Goal: Find specific page/section: Find specific page/section

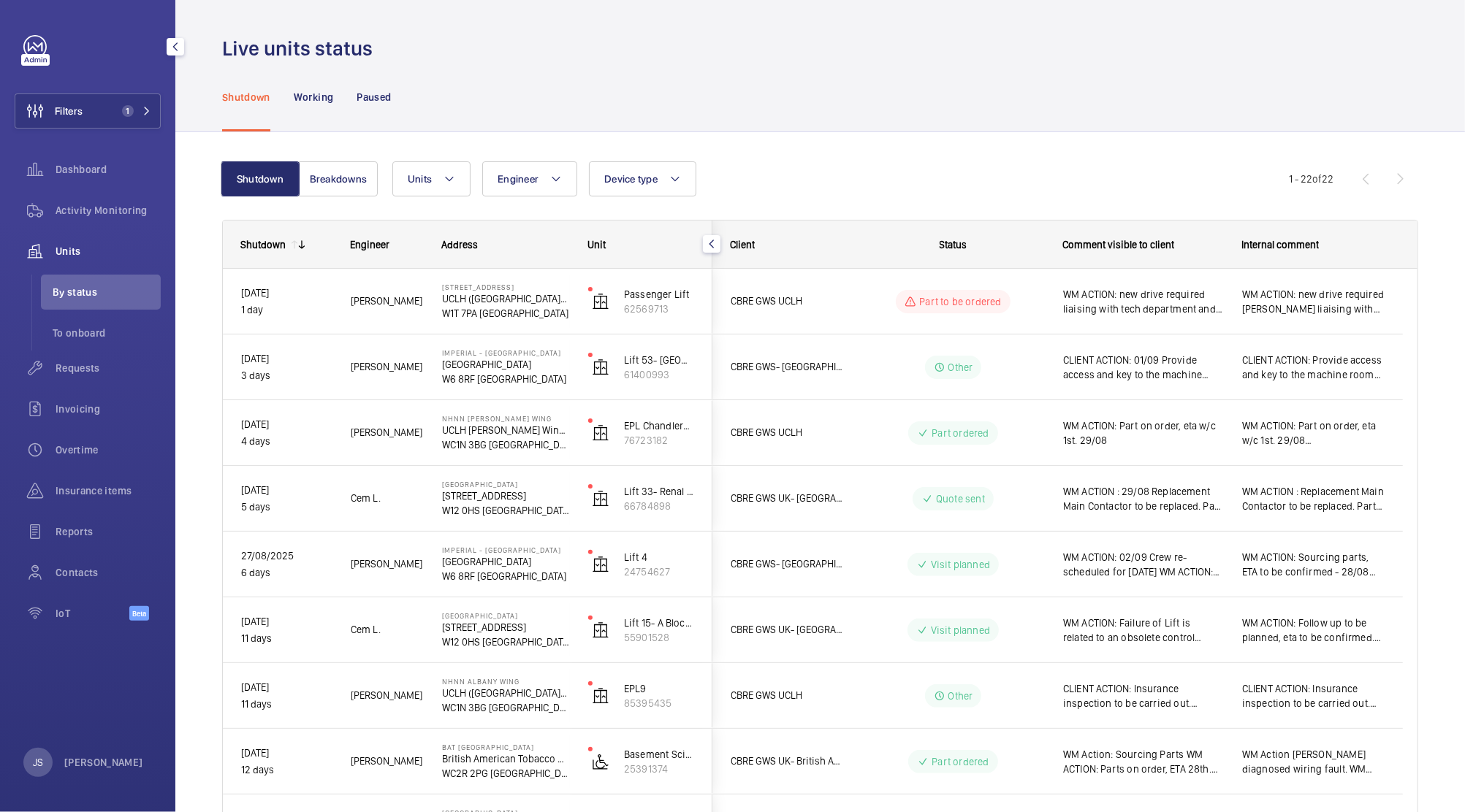
click at [70, 248] on span "Units" at bounding box center [108, 251] width 105 height 14
click at [88, 497] on span "Insurance items" at bounding box center [108, 490] width 105 height 14
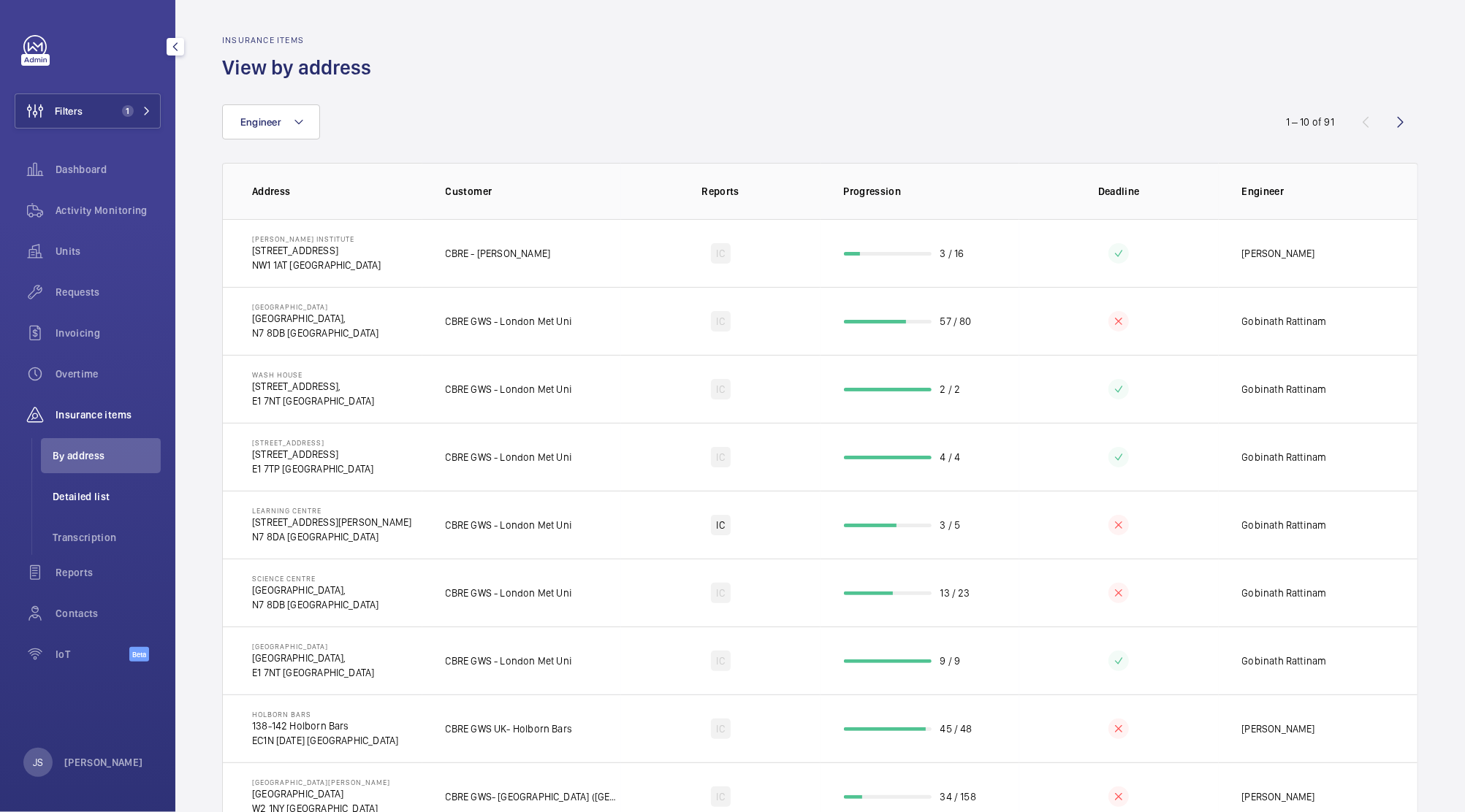
click at [73, 495] on span "Detailed list" at bounding box center [106, 496] width 108 height 14
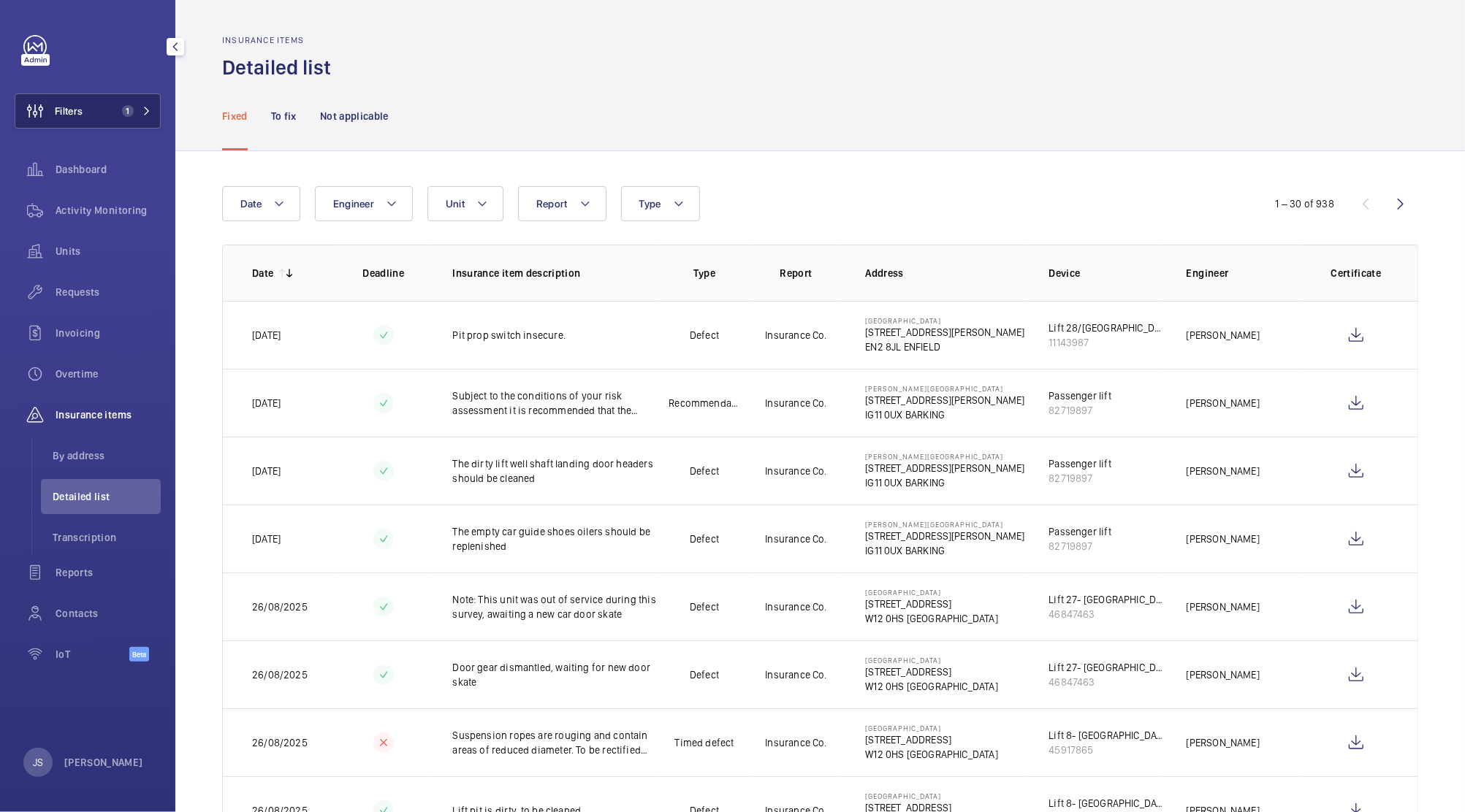
click at [92, 116] on button "Filters 1" at bounding box center [87, 111] width 146 height 35
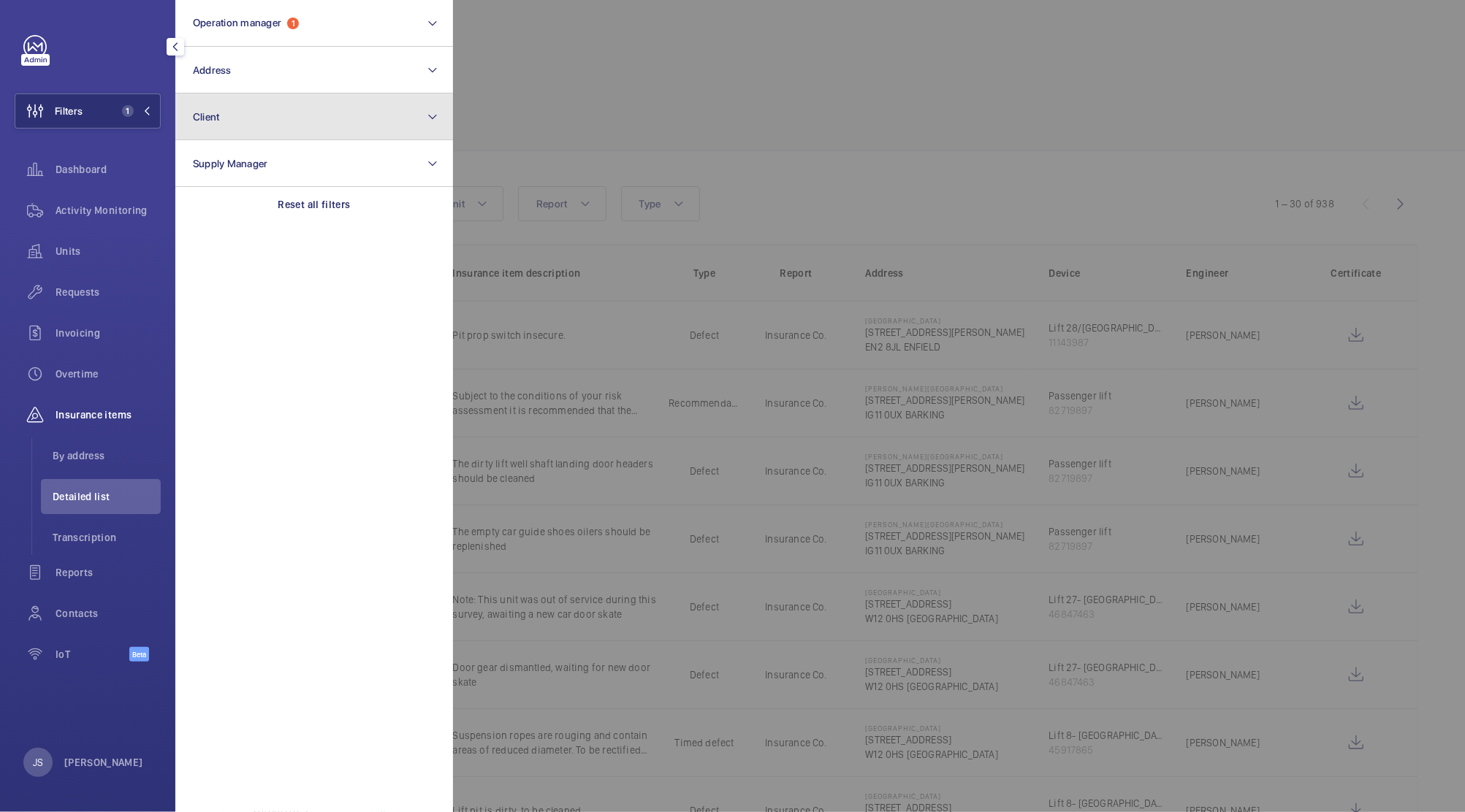
click at [212, 123] on button "Client" at bounding box center [314, 117] width 277 height 47
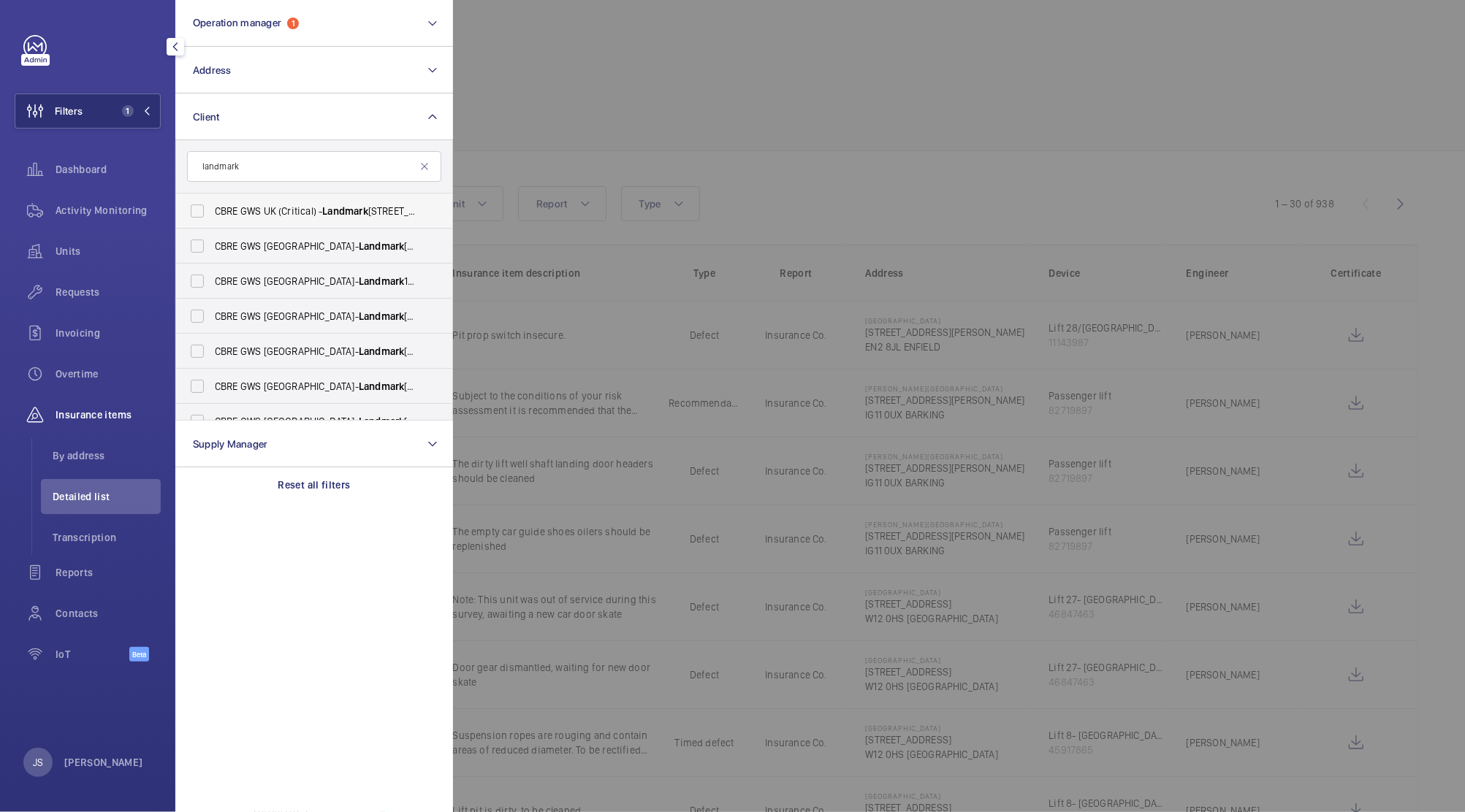
type input "landmark"
click at [206, 217] on label "CBRE GWS UK (Critical) - Landmark [STREET_ADDRESS]" at bounding box center [303, 211] width 255 height 35
click at [206, 217] on input "CBRE GWS UK (Critical) - Landmark [STREET_ADDRESS]" at bounding box center [197, 211] width 29 height 29
checkbox input "true"
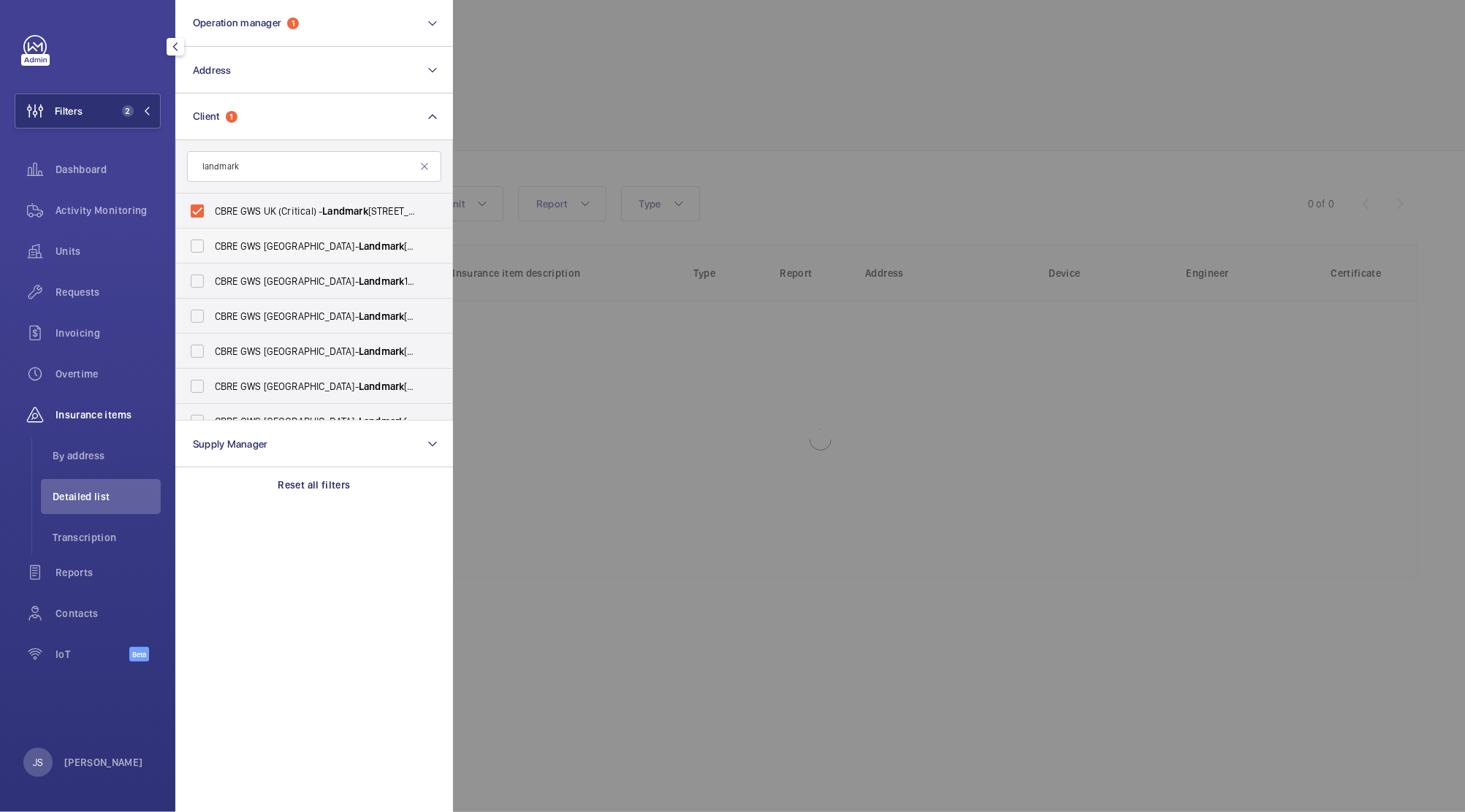
click at [200, 242] on label "CBRE GWS UK- Landmark [STREET_ADDRESS]" at bounding box center [303, 246] width 255 height 35
click at [200, 242] on input "CBRE GWS UK- Landmark [STREET_ADDRESS]" at bounding box center [197, 246] width 29 height 29
checkbox input "true"
click at [204, 280] on label "CBRE GWS UK- Landmark [STREET_ADDRESS]" at bounding box center [303, 281] width 255 height 35
click at [204, 280] on input "CBRE GWS UK- Landmark [STREET_ADDRESS]" at bounding box center [197, 281] width 29 height 29
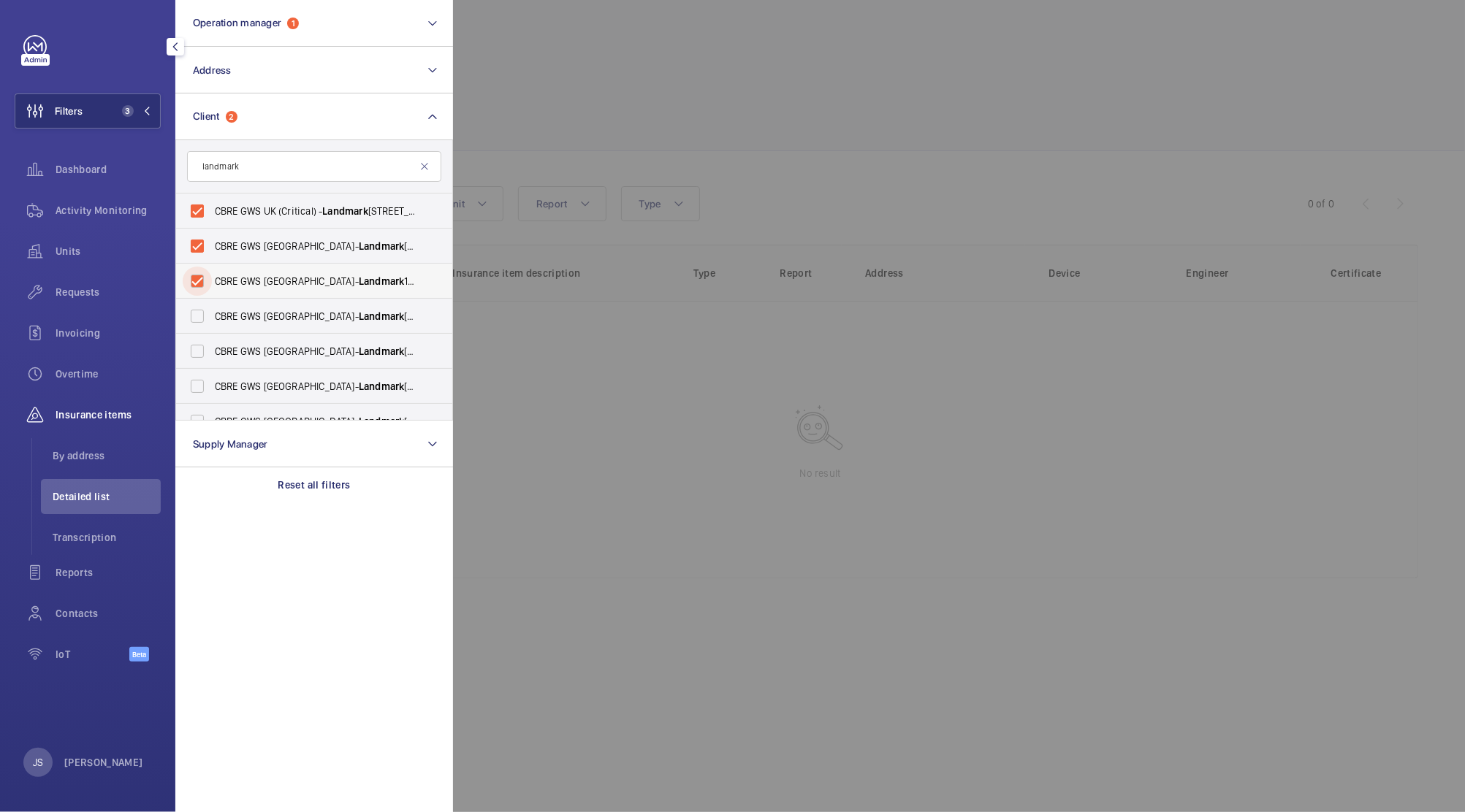
checkbox input "true"
click at [204, 312] on label "CBRE GWS UK- Landmark [STREET_ADDRESS]" at bounding box center [303, 316] width 255 height 35
click at [204, 312] on input "CBRE GWS UK- Landmark [STREET_ADDRESS]" at bounding box center [197, 316] width 29 height 29
checkbox input "true"
drag, startPoint x: 204, startPoint y: 312, endPoint x: 1071, endPoint y: 667, distance: 936.9
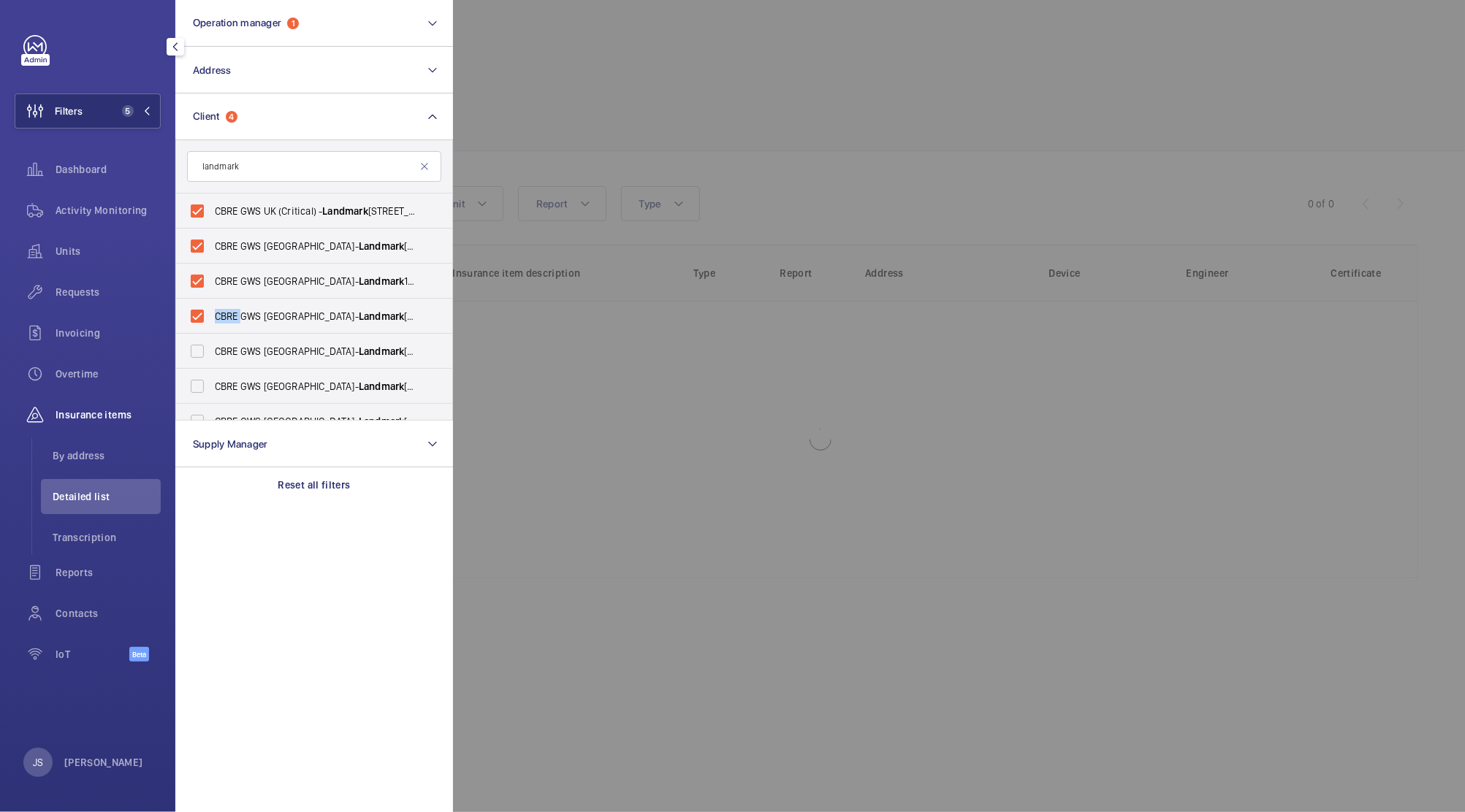
click at [14, 128] on wm-front-filter-list-menu "Operation manager 1 Address Client 4 landmark CBRE GWS [GEOGRAPHIC_DATA] (Criti…" at bounding box center [14, 128] width 0 height 0
